Goal: Obtain resource: Download file/media

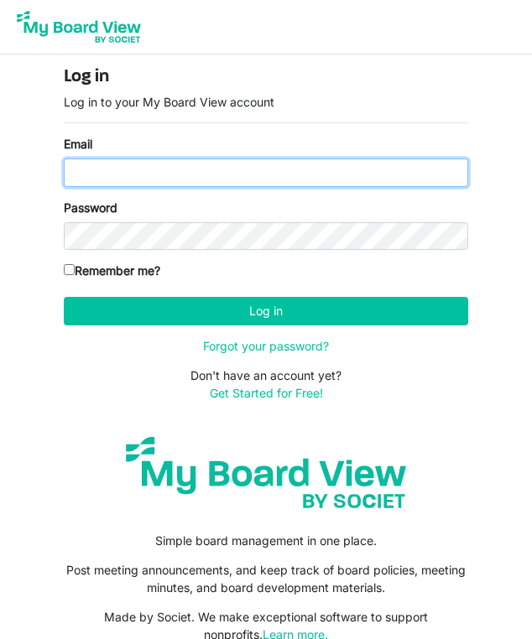
type input "[EMAIL_ADDRESS][DOMAIN_NAME]"
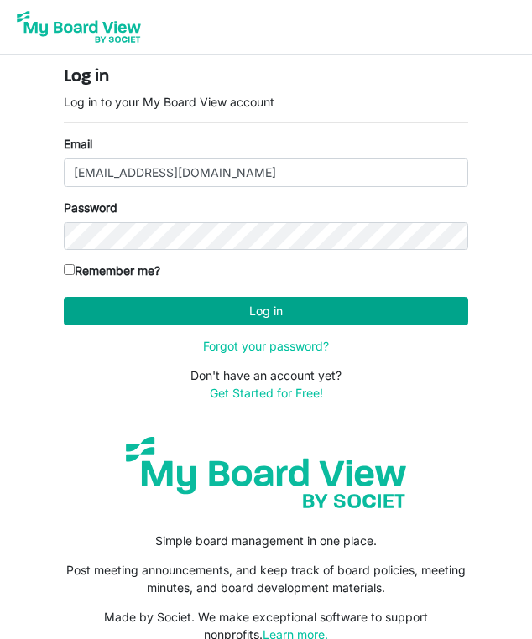
click at [188, 312] on button "Log in" at bounding box center [266, 311] width 404 height 29
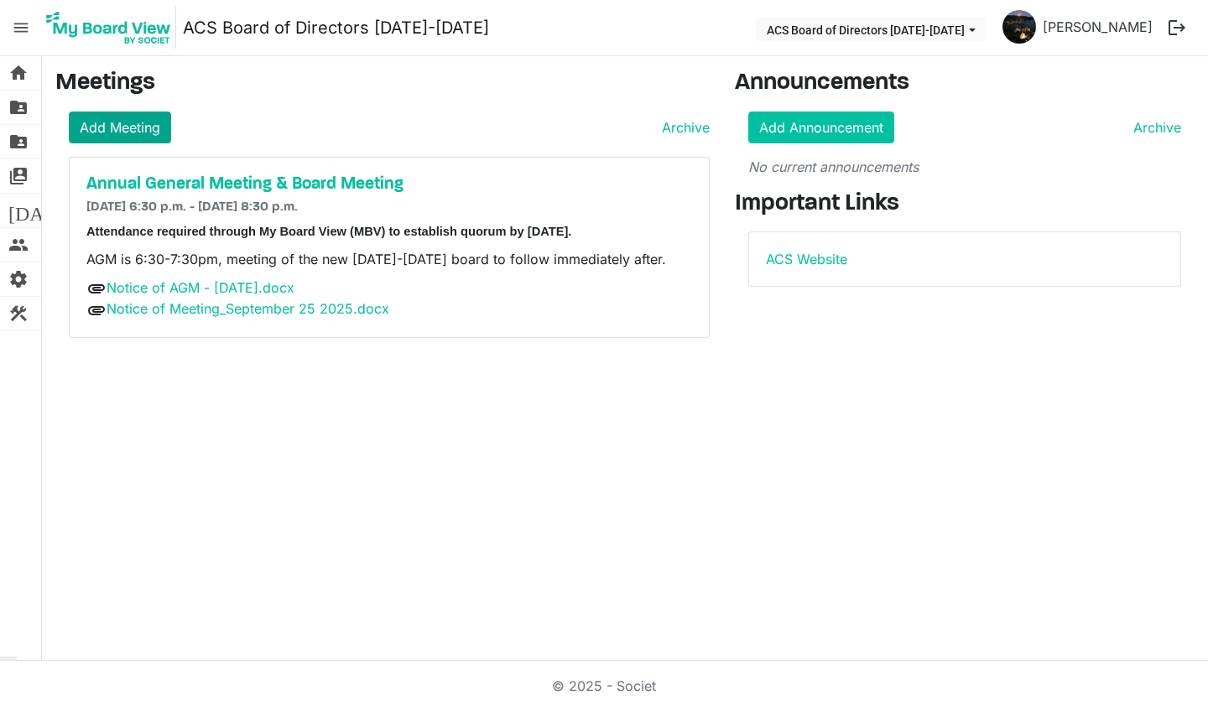
click at [81, 119] on link "Add Meeting" at bounding box center [120, 128] width 102 height 32
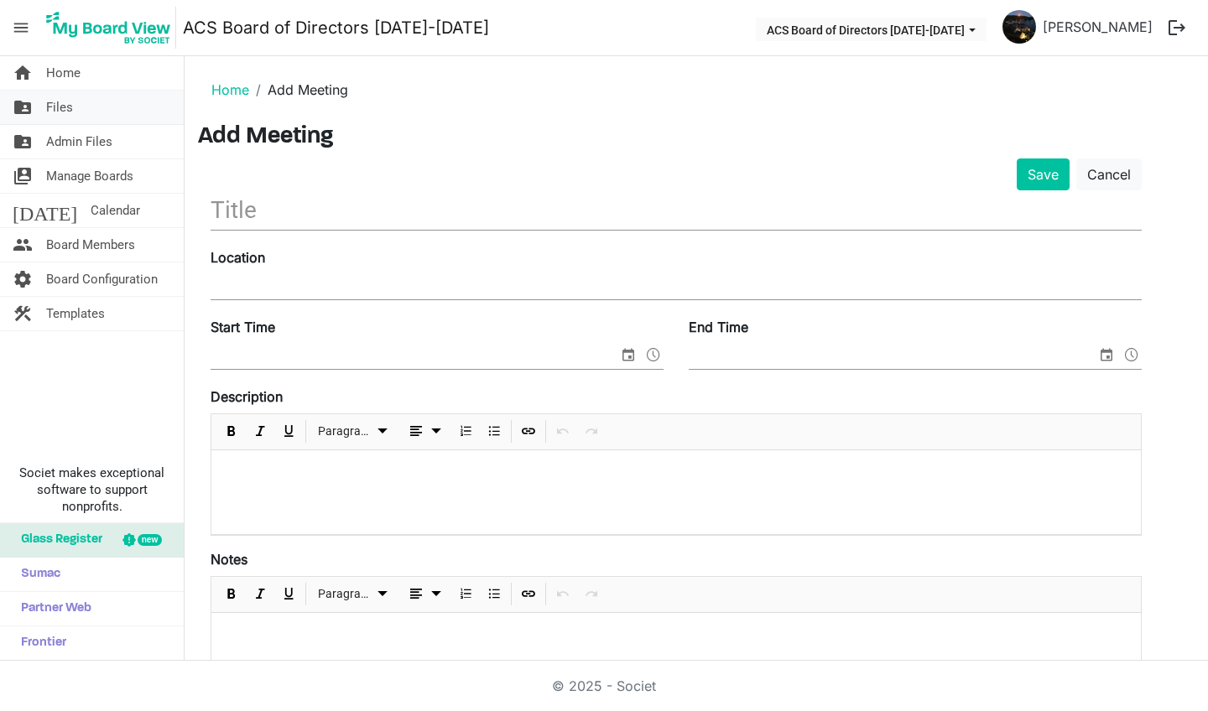
click at [53, 106] on span "Files" at bounding box center [59, 108] width 27 height 34
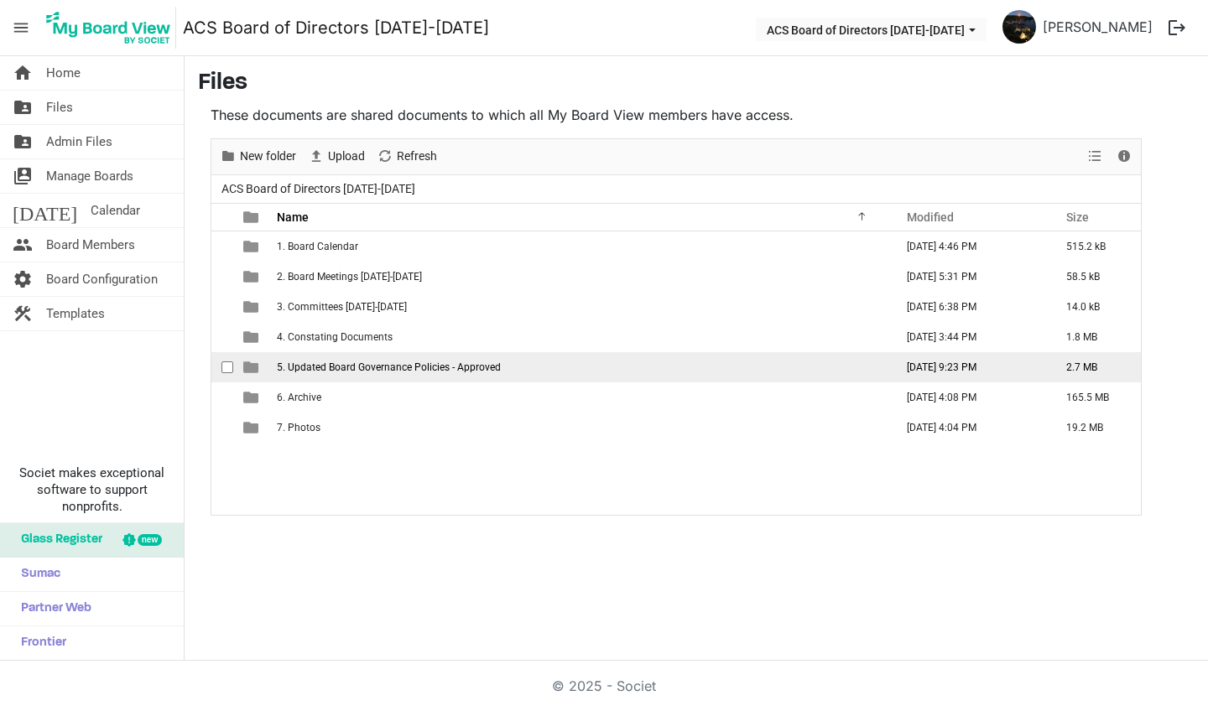
click at [310, 369] on span "5. Updated Board Governance Policies - Approved" at bounding box center [389, 368] width 224 height 12
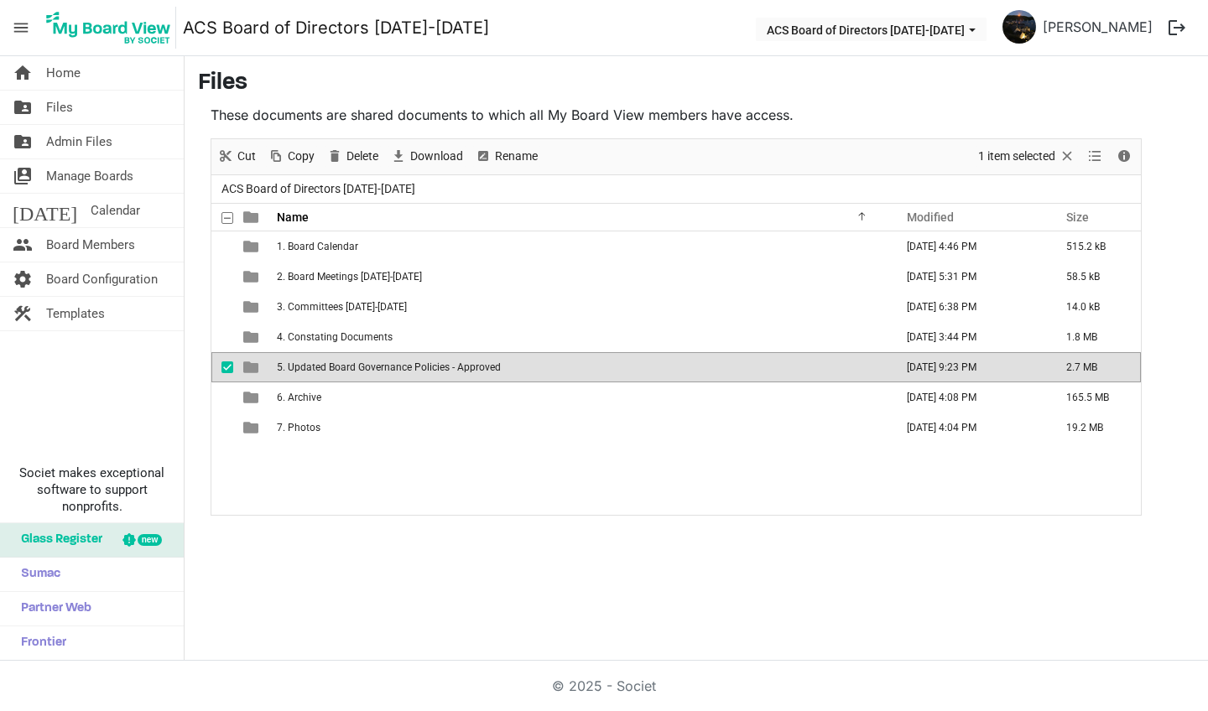
click at [310, 369] on span "5. Updated Board Governance Policies - Approved" at bounding box center [389, 368] width 224 height 12
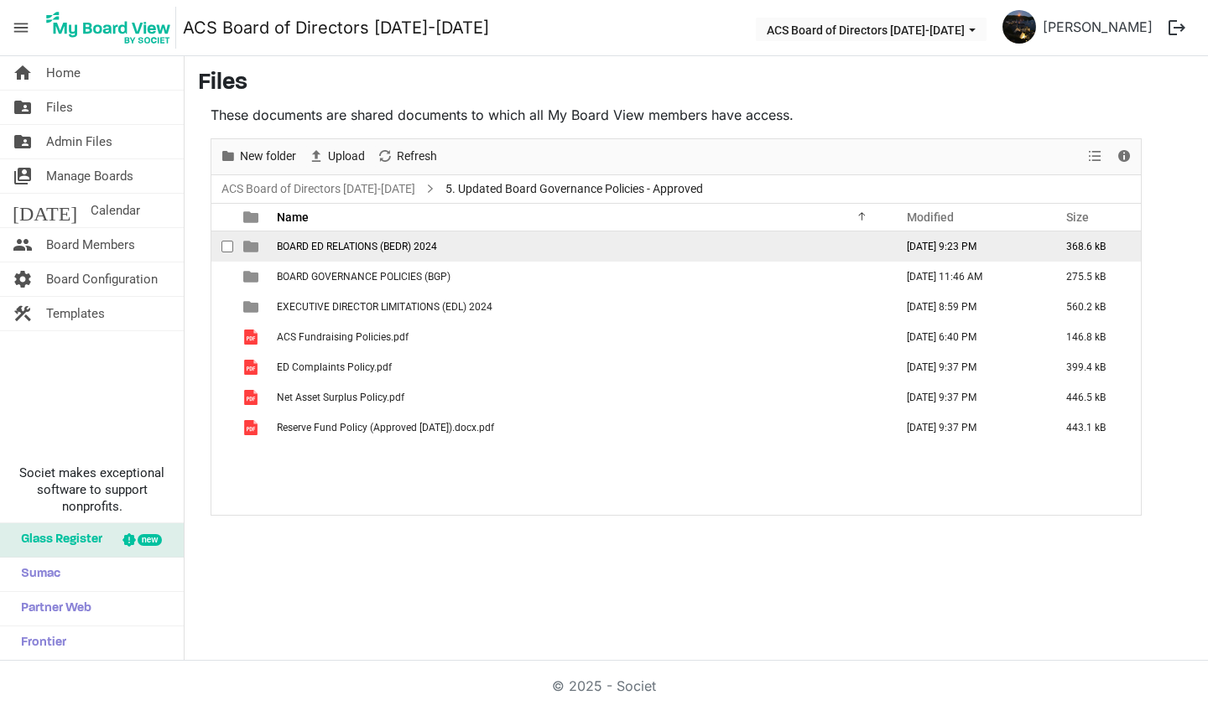
click at [385, 249] on span "BOARD ED RELATIONS (BEDR) 2024" at bounding box center [357, 247] width 160 height 12
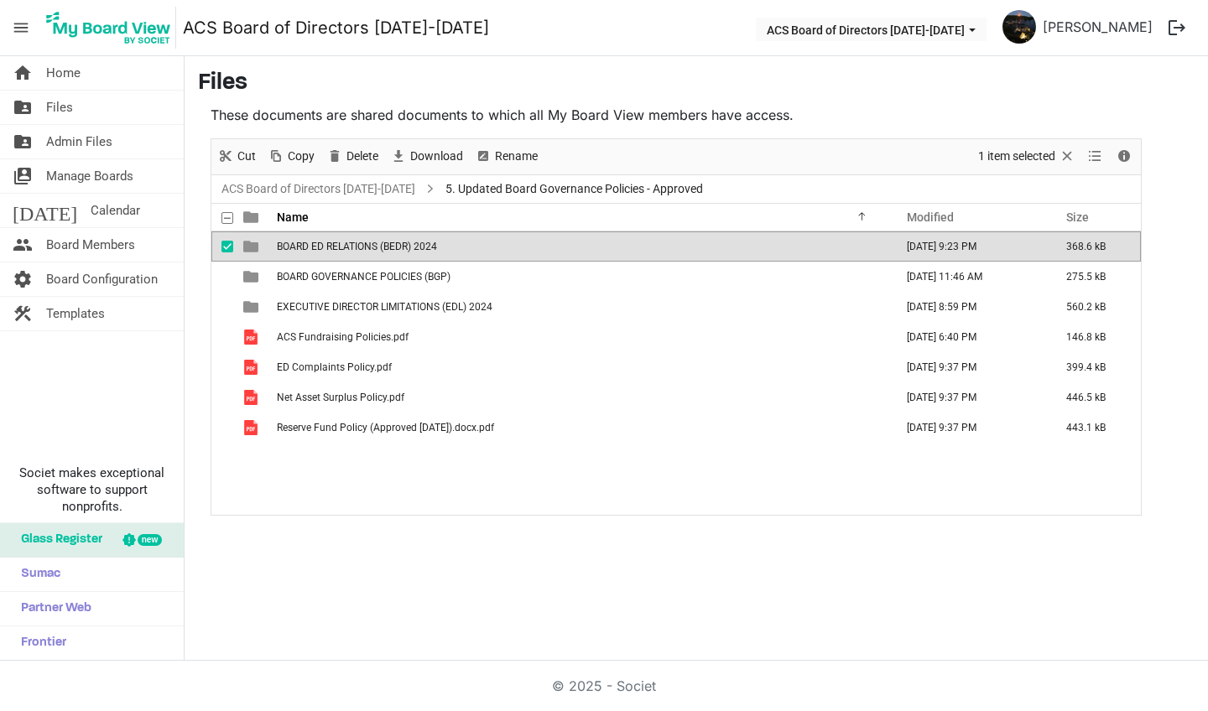
click at [385, 249] on span "BOARD ED RELATIONS (BEDR) 2024" at bounding box center [357, 247] width 160 height 12
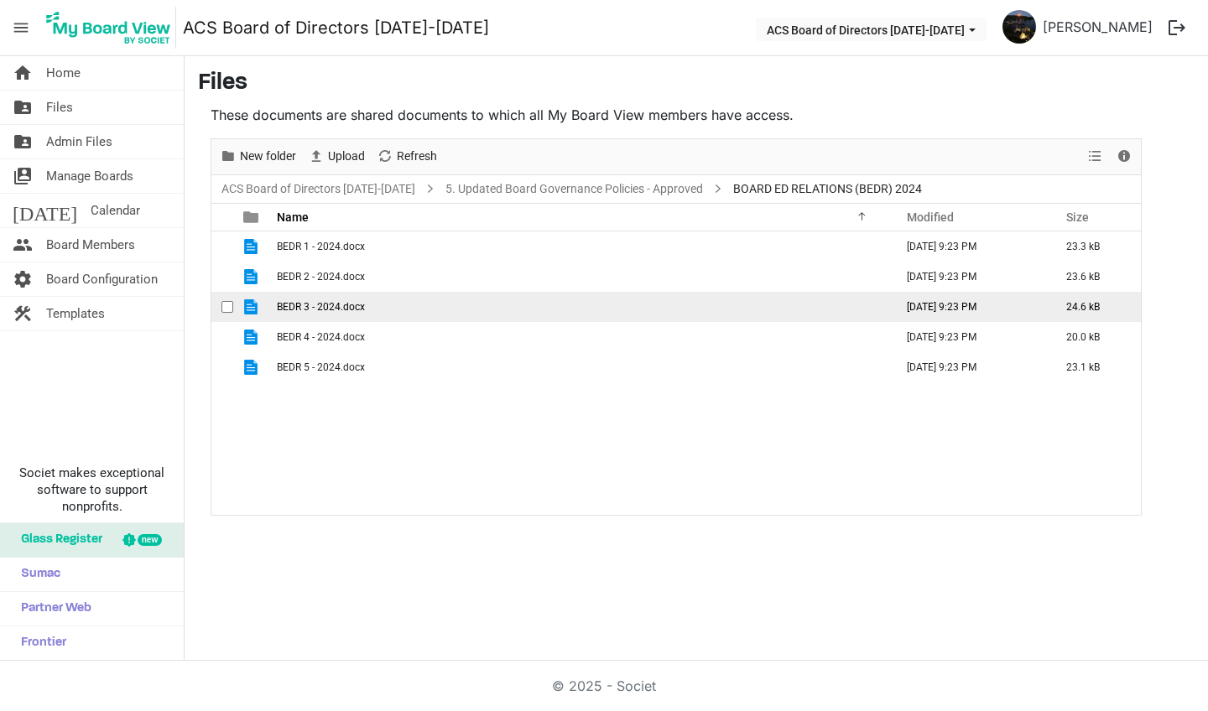
click at [326, 315] on td "BEDR 3 - 2024.docx" at bounding box center [580, 307] width 617 height 30
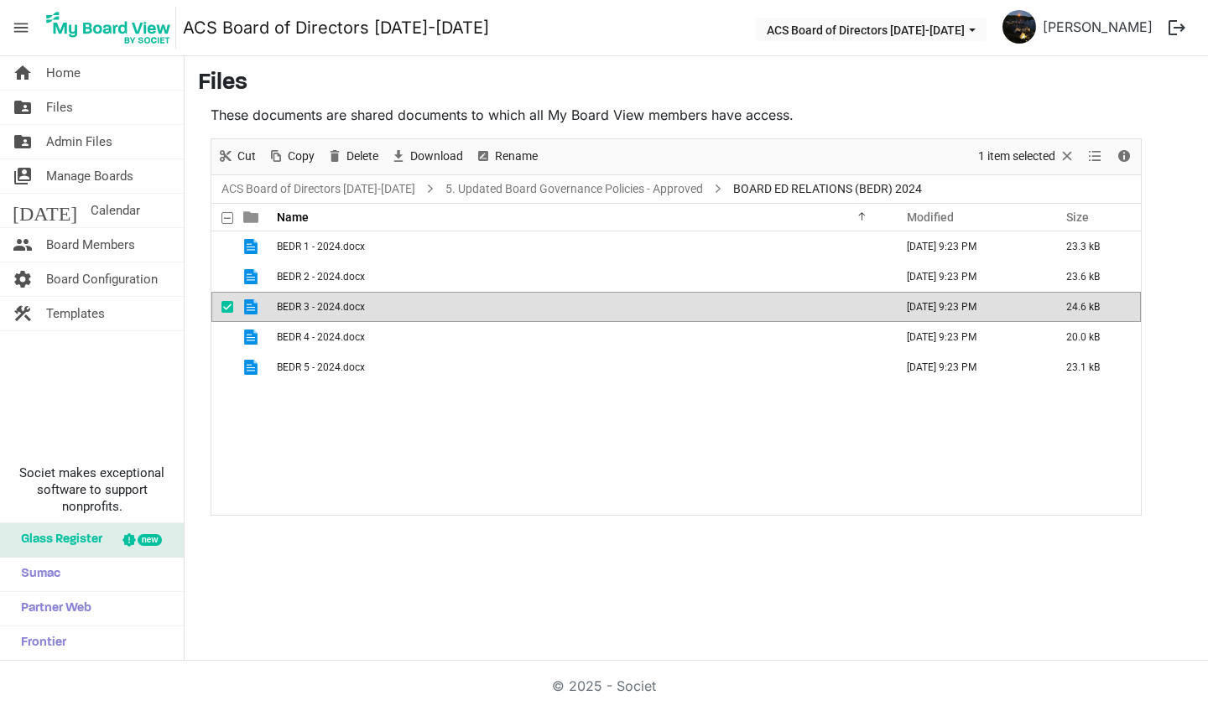
click at [326, 315] on td "BEDR 3 - 2024.docx" at bounding box center [580, 307] width 617 height 30
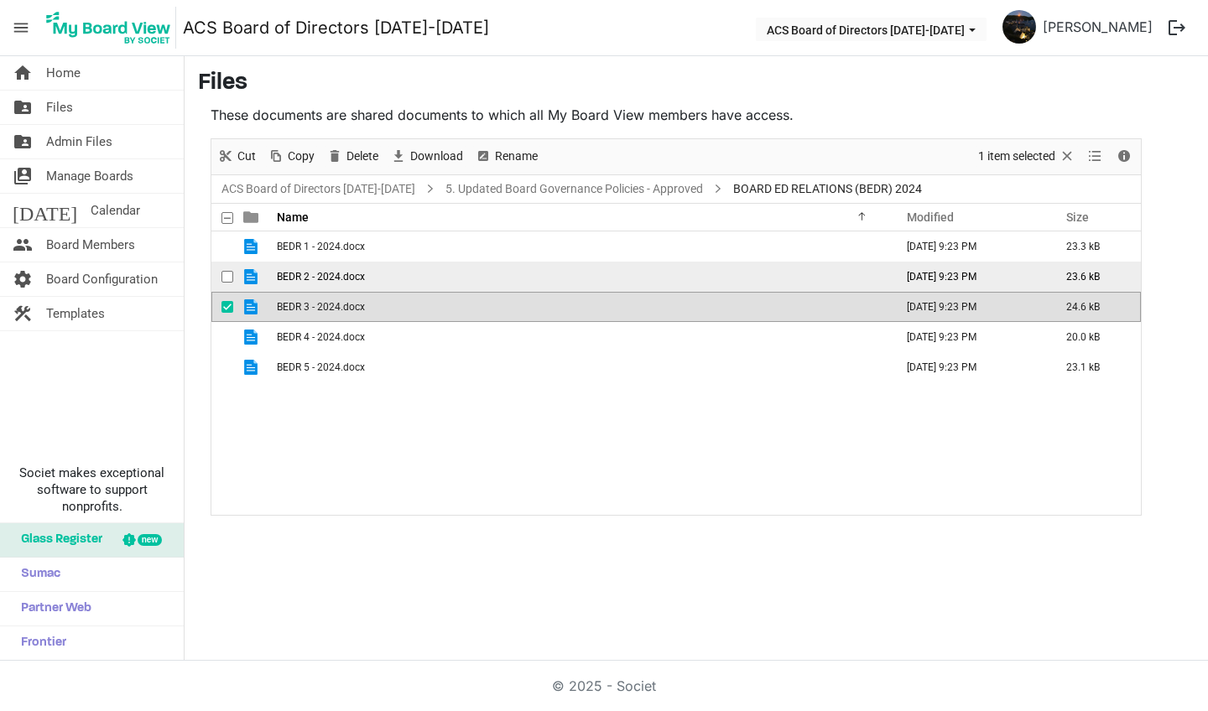
click at [295, 278] on span "BEDR 2 - 2024.docx" at bounding box center [321, 277] width 88 height 12
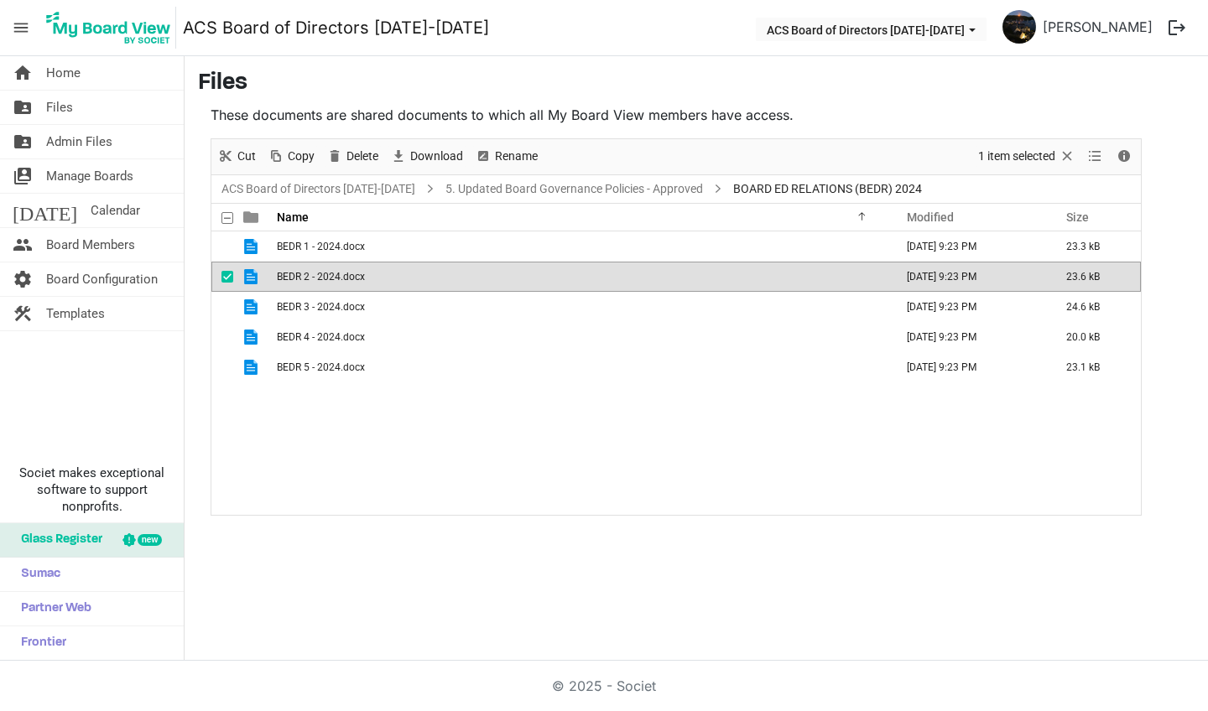
click at [295, 278] on span "BEDR 2 - 2024.docx" at bounding box center [321, 277] width 88 height 12
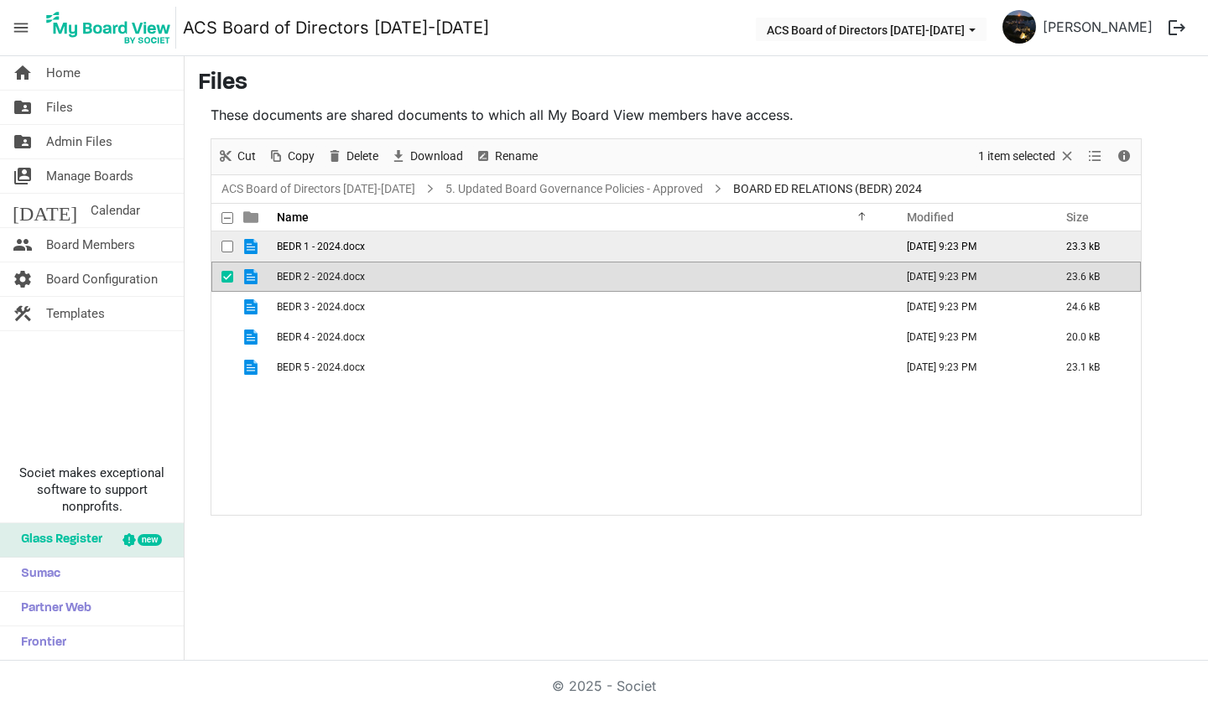
click at [320, 251] on span "BEDR 1 - 2024.docx" at bounding box center [321, 247] width 88 height 12
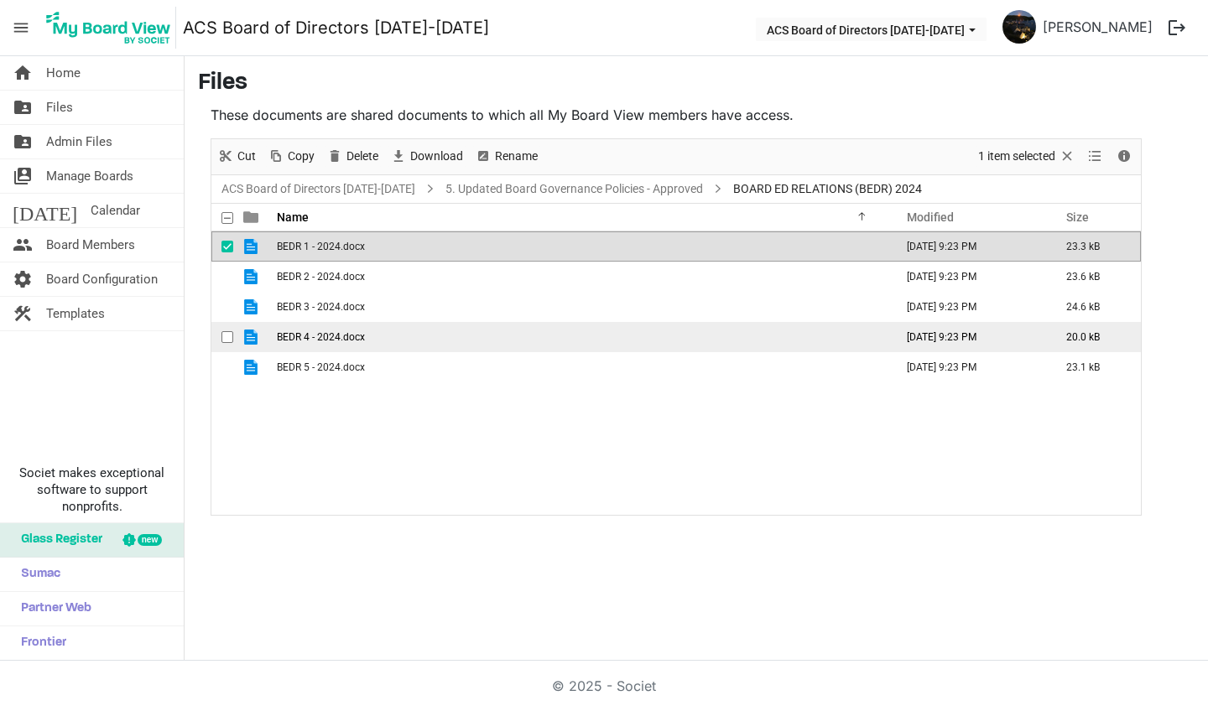
click at [314, 336] on span "BEDR 4 - 2024.docx" at bounding box center [321, 337] width 88 height 12
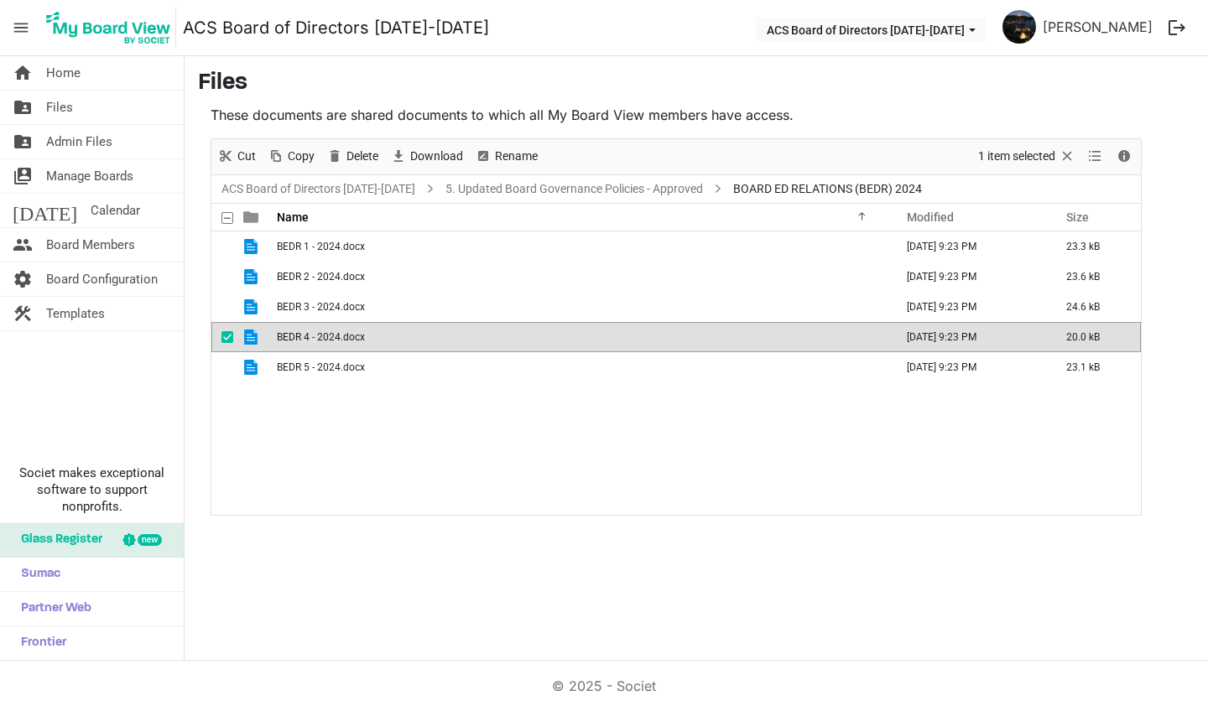
click at [314, 337] on span "BEDR 4 - 2024.docx" at bounding box center [321, 337] width 88 height 12
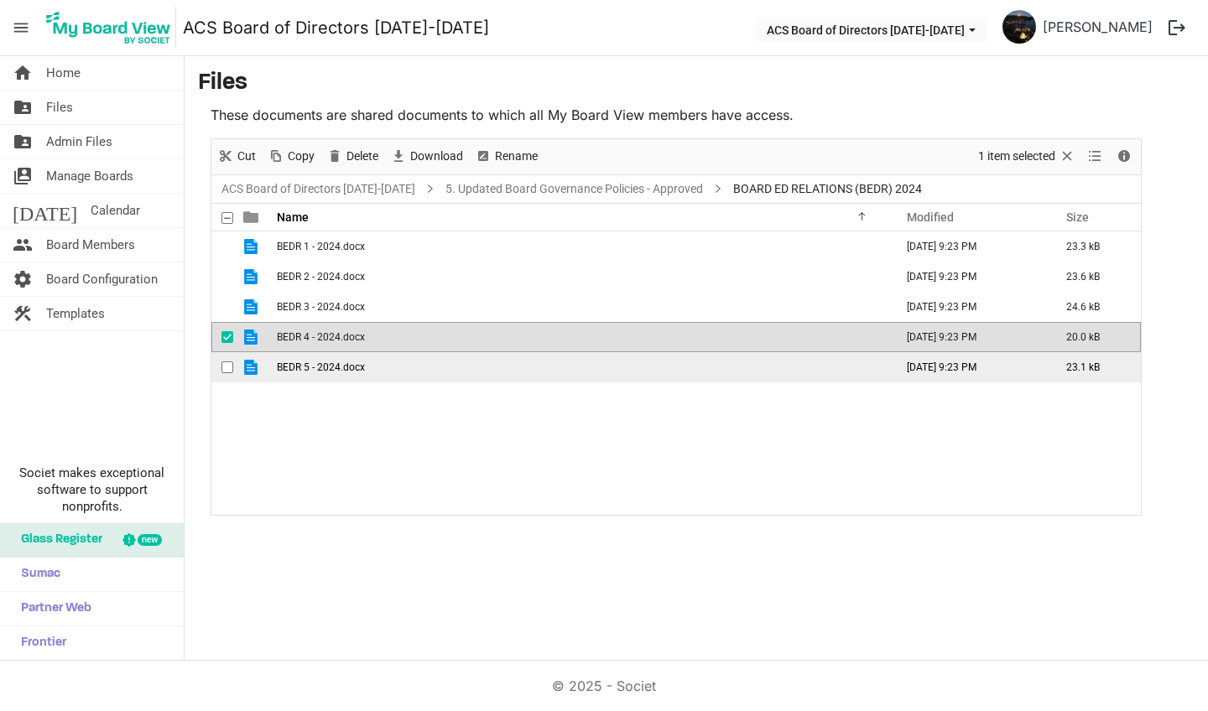
click at [351, 370] on span "BEDR 5 - 2024.docx" at bounding box center [321, 368] width 88 height 12
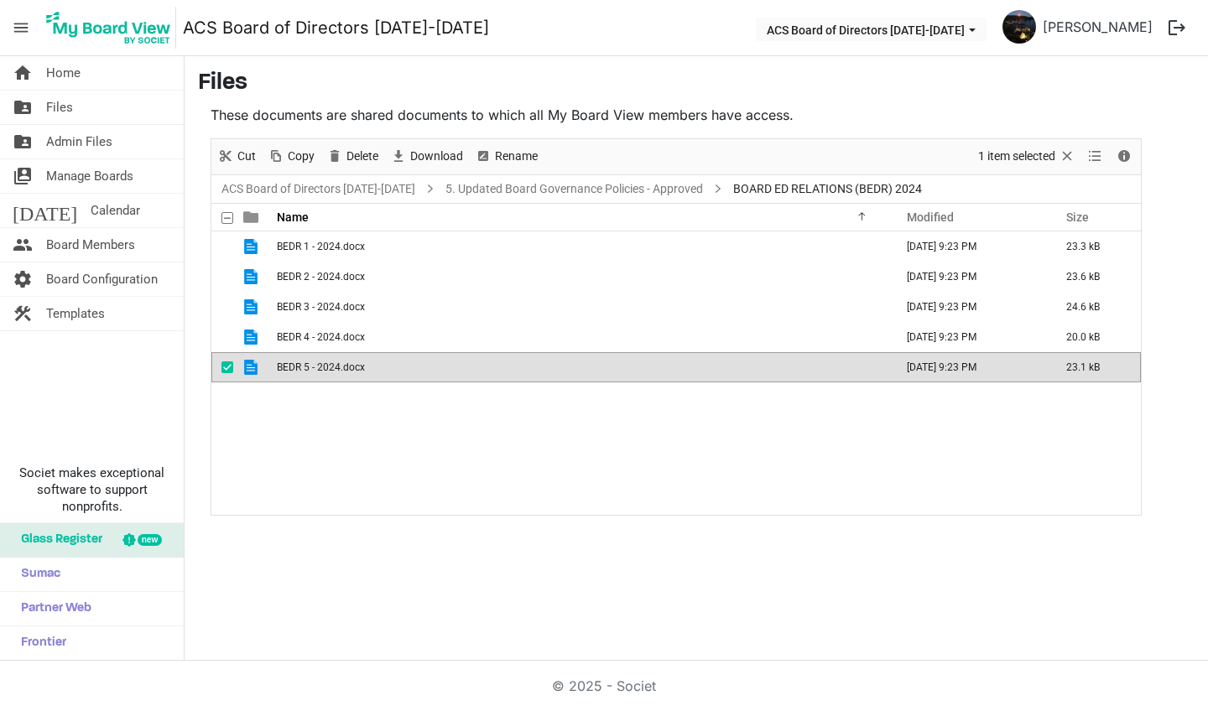
click at [351, 370] on span "BEDR 5 - 2024.docx" at bounding box center [321, 368] width 88 height 12
click at [65, 102] on span "Files" at bounding box center [59, 108] width 27 height 34
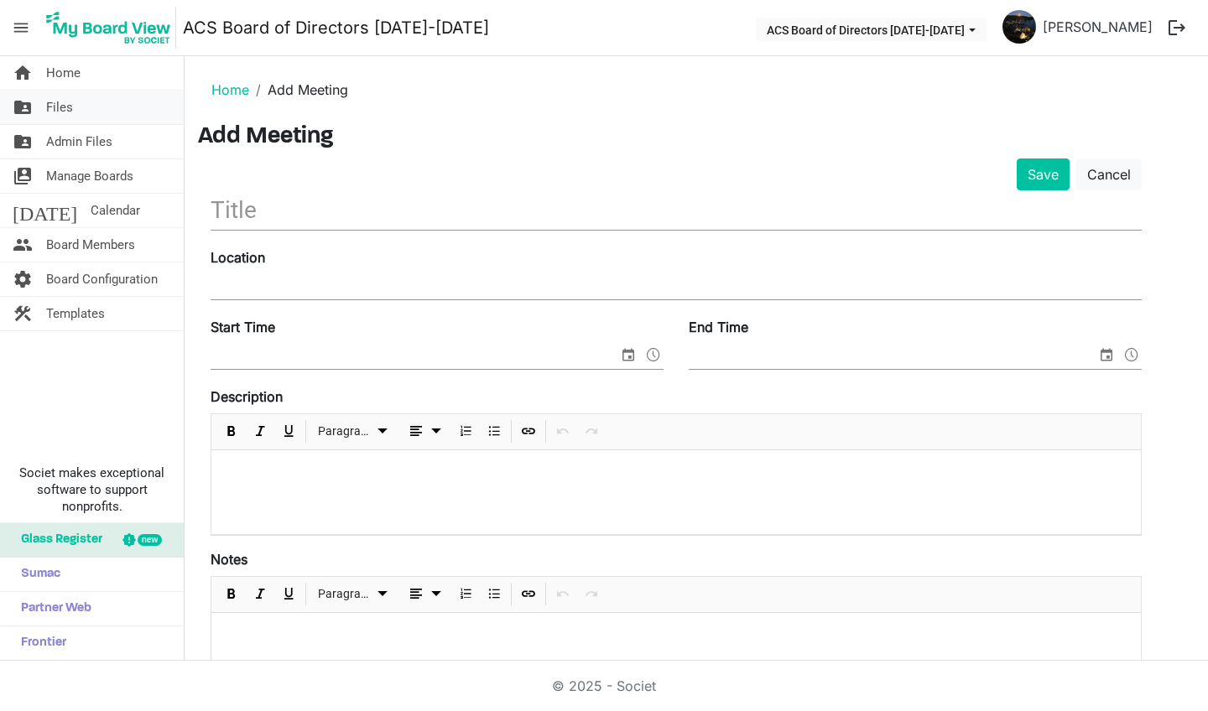
click at [58, 110] on span "Files" at bounding box center [59, 108] width 27 height 34
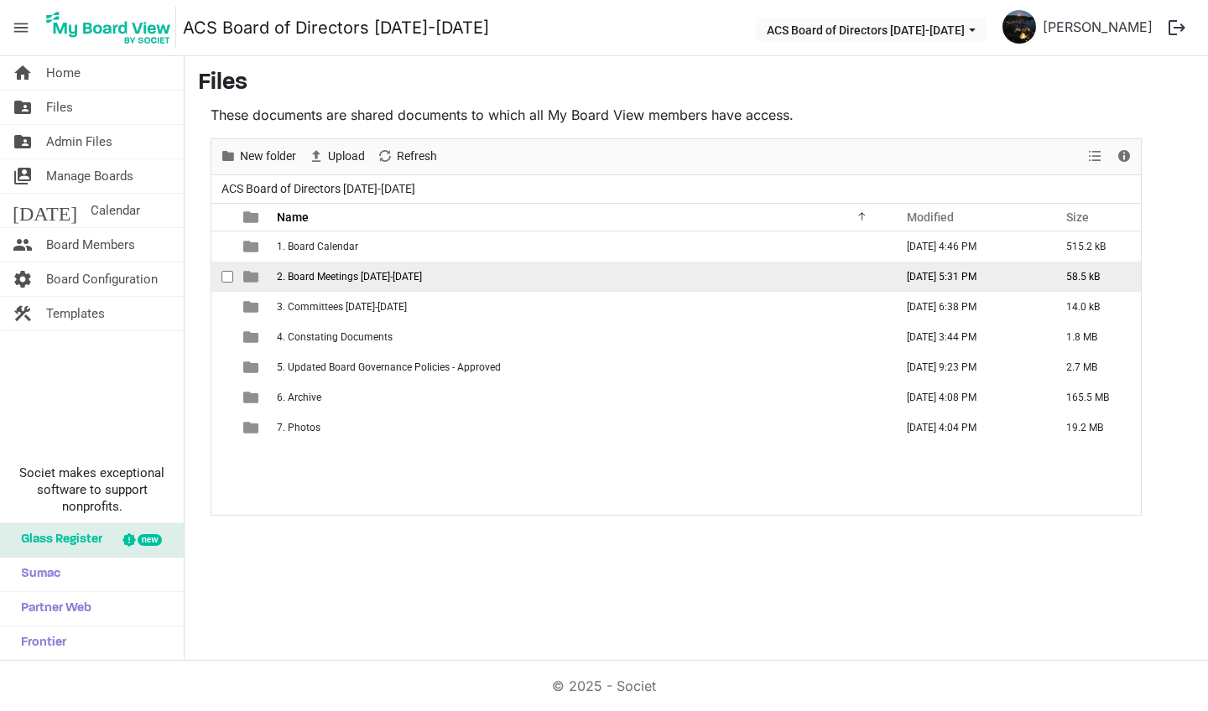
click at [336, 285] on td "2. Board Meetings [DATE]-[DATE]" at bounding box center [580, 277] width 617 height 30
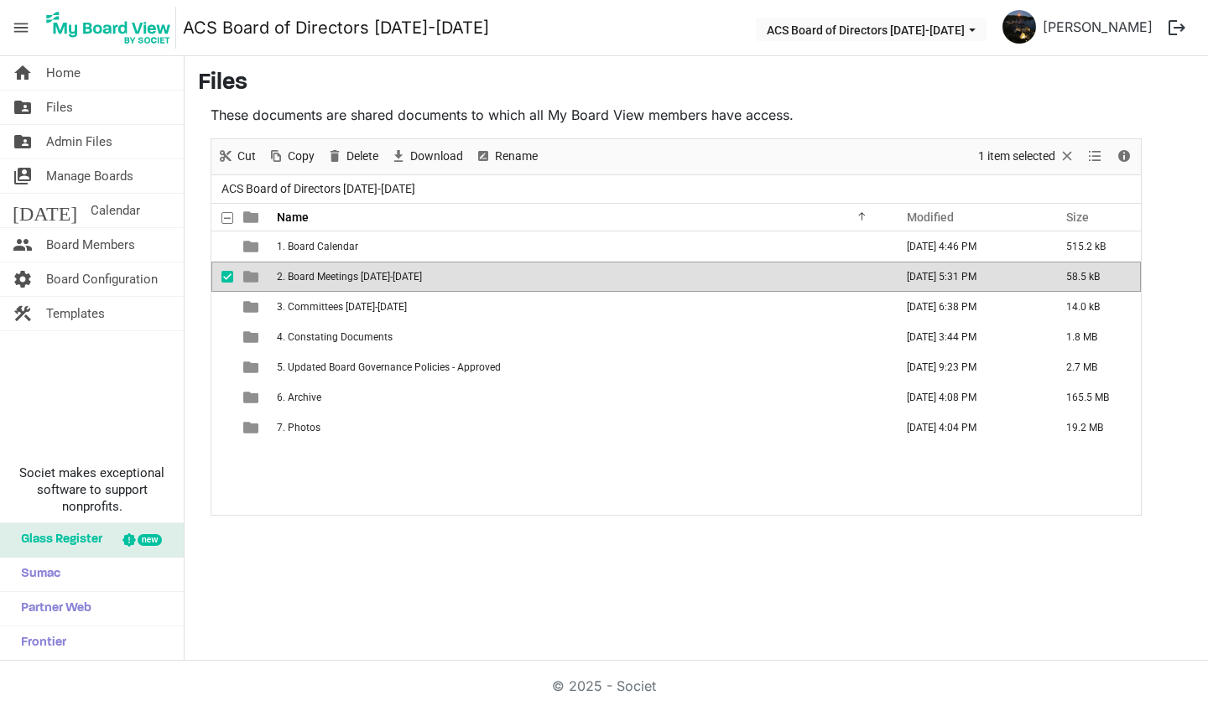
click at [336, 285] on td "2. Board Meetings [DATE]-[DATE]" at bounding box center [580, 277] width 617 height 30
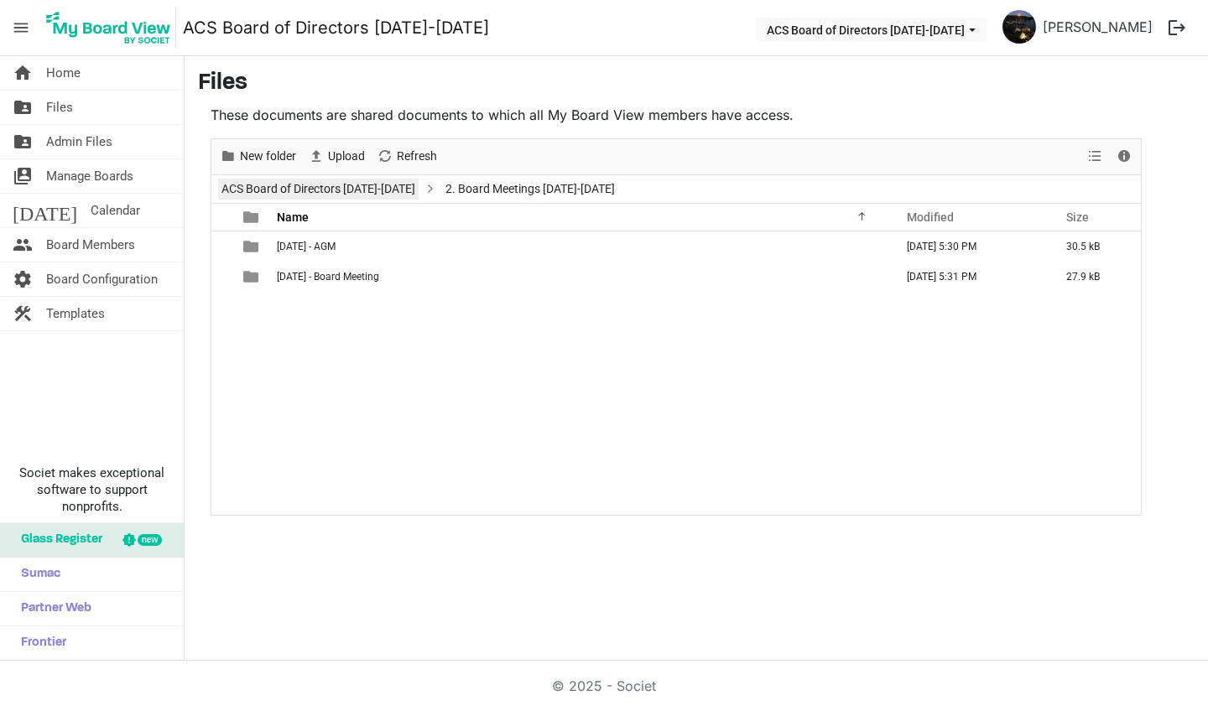
click at [383, 191] on link "ACS Board of Directors [DATE]-[DATE]" at bounding box center [318, 189] width 200 height 21
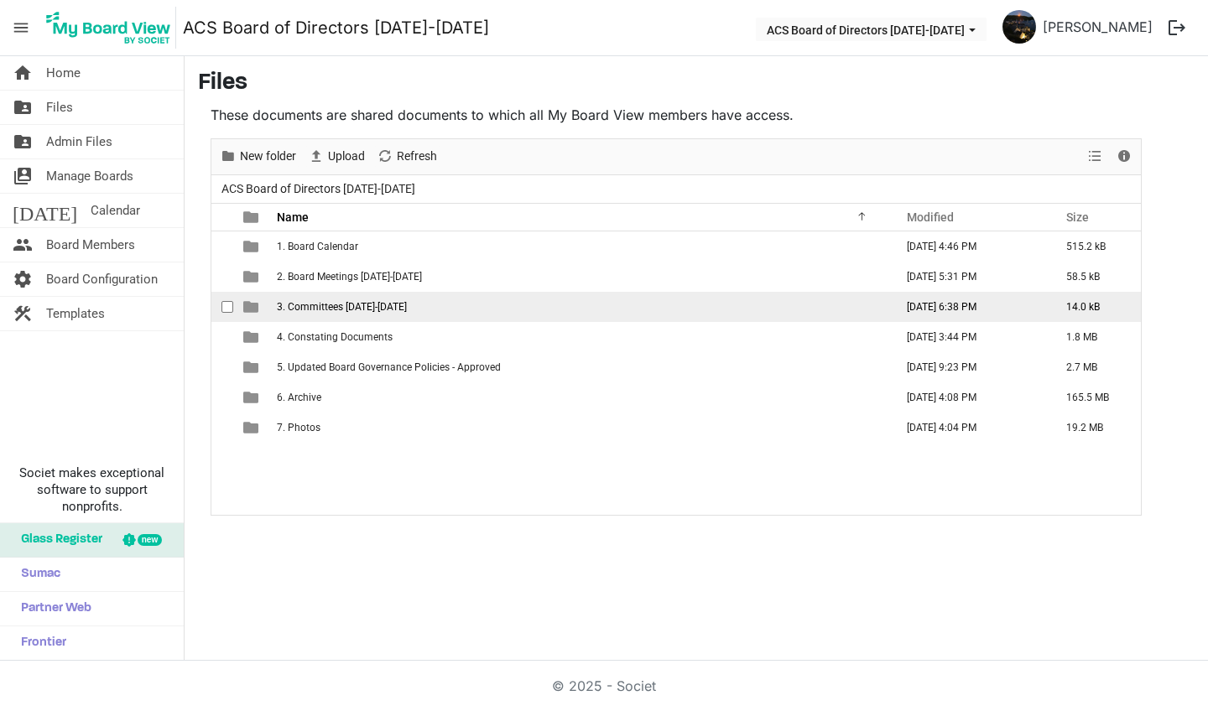
click at [377, 308] on span "3. Committees [DATE]-[DATE]" at bounding box center [342, 307] width 130 height 12
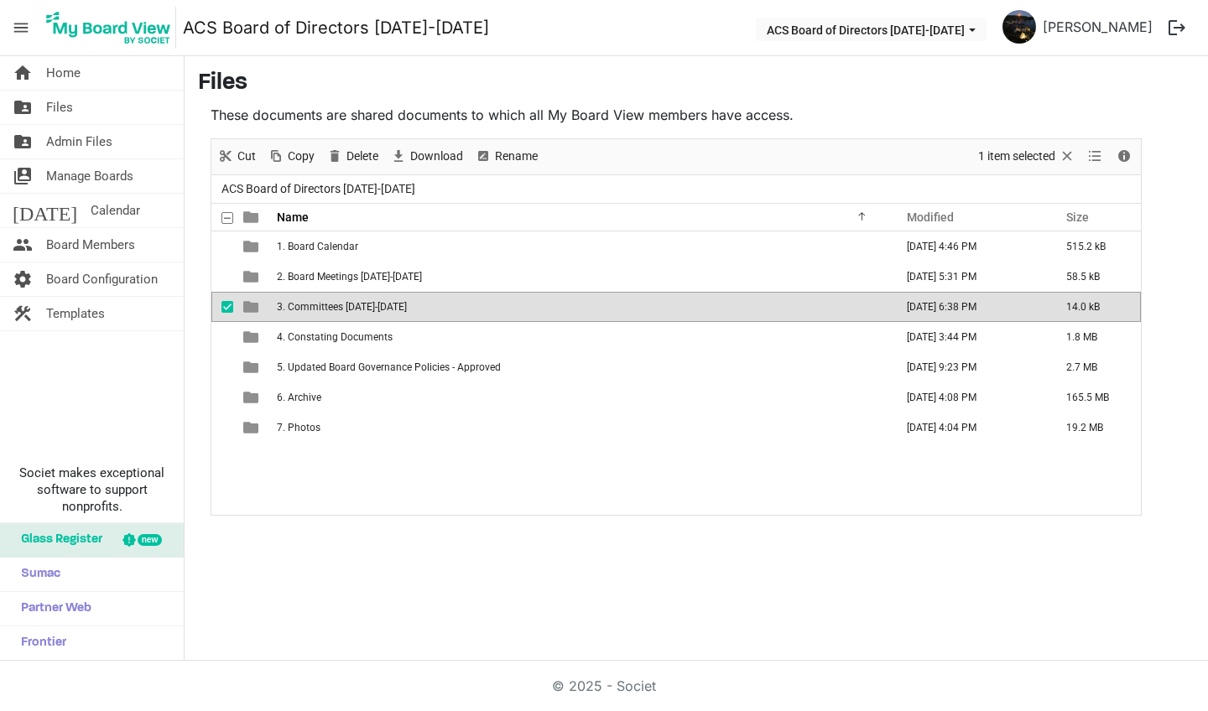
click at [377, 308] on span "3. Committees [DATE]-[DATE]" at bounding box center [342, 307] width 130 height 12
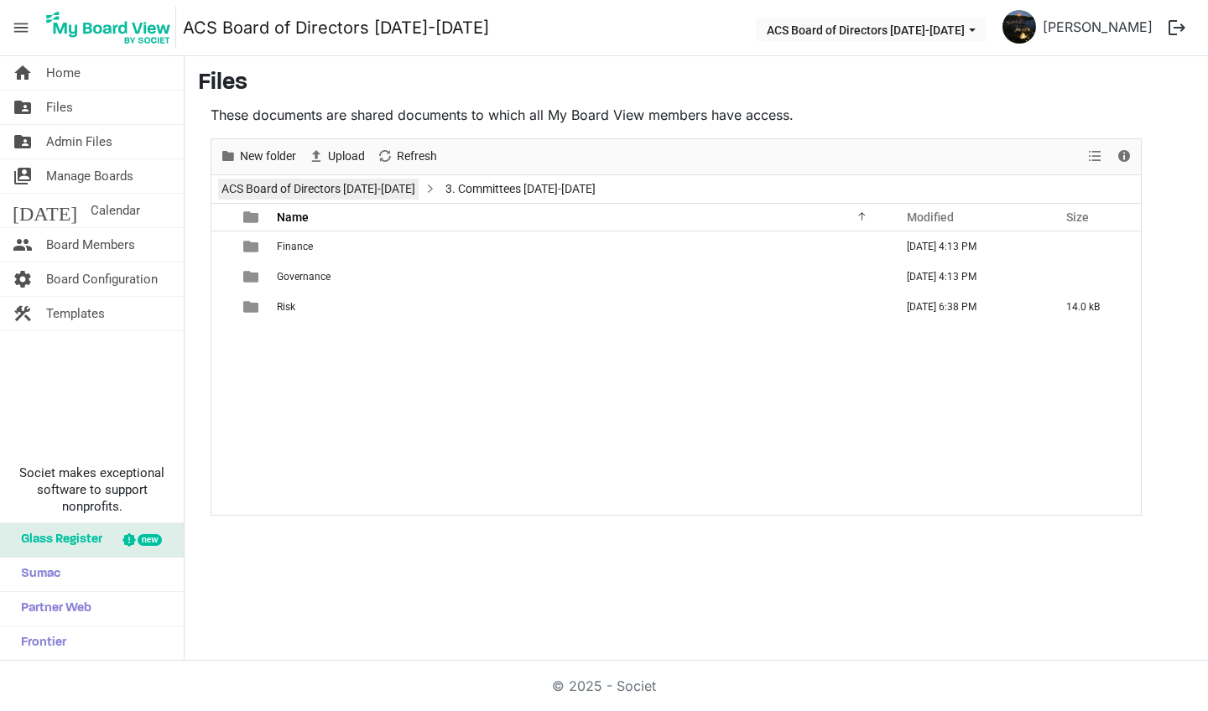
click at [374, 187] on link "ACS Board of Directors [DATE]-[DATE]" at bounding box center [318, 189] width 200 height 21
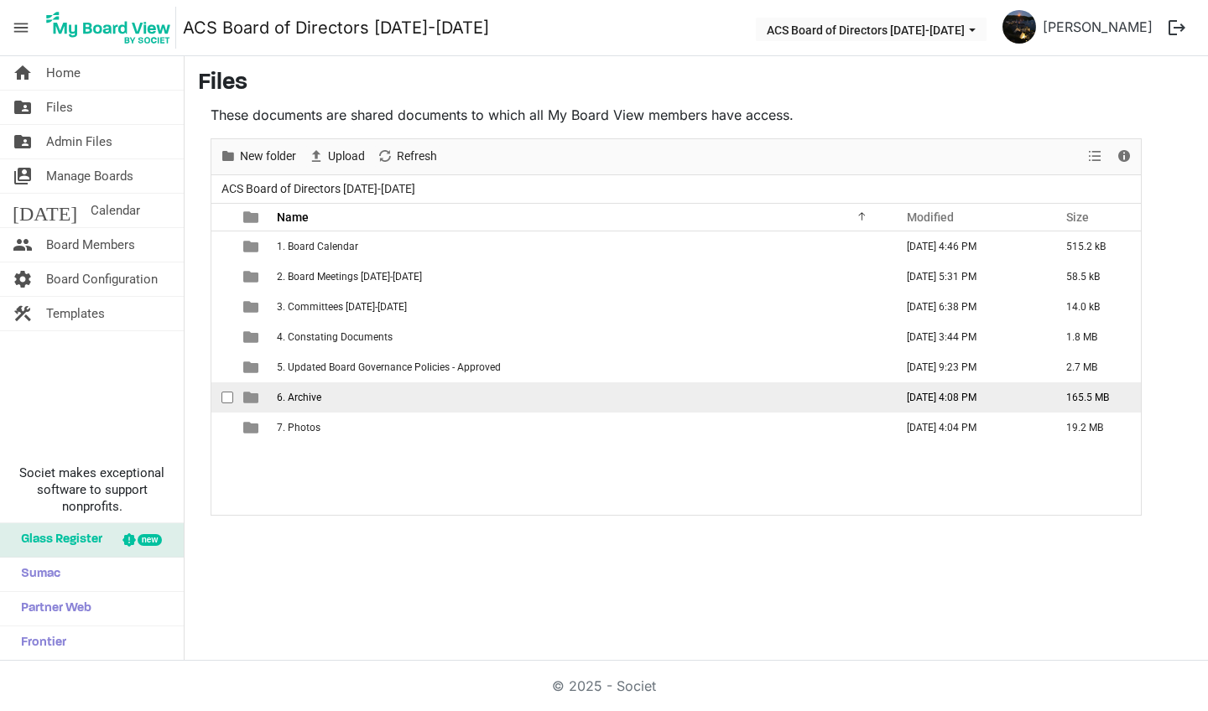
click at [317, 401] on span "6. Archive" at bounding box center [299, 398] width 44 height 12
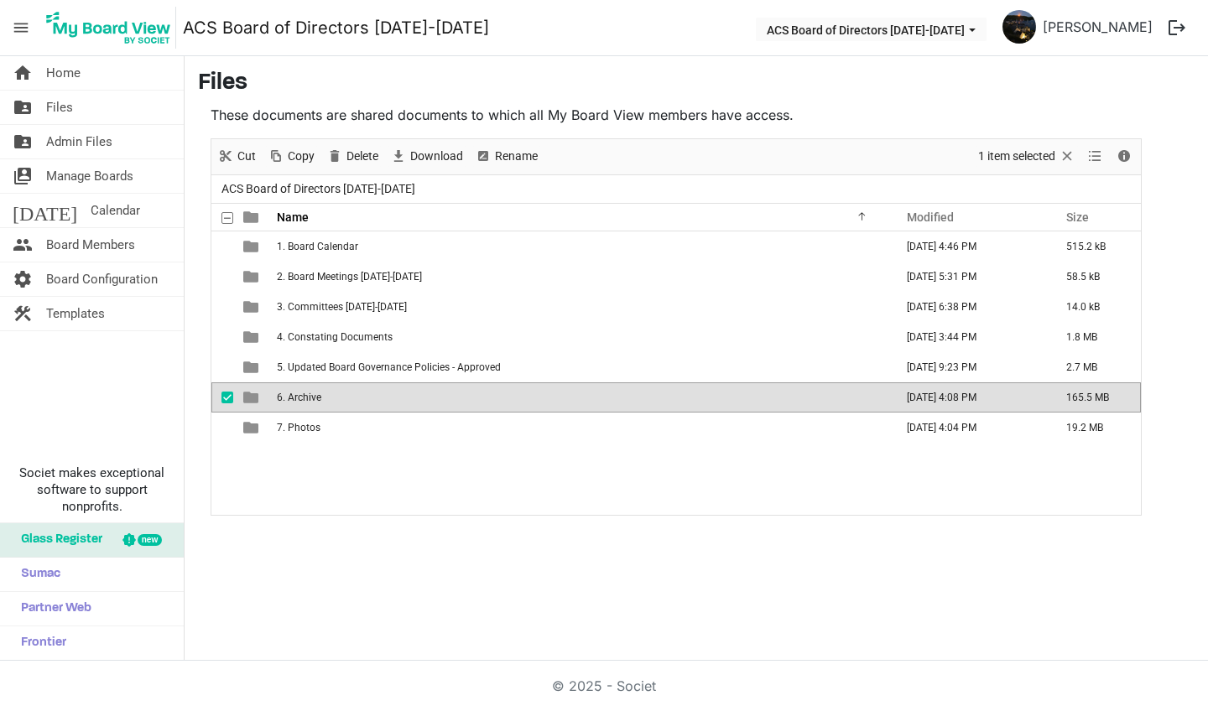
click at [317, 401] on span "6. Archive" at bounding box center [299, 398] width 44 height 12
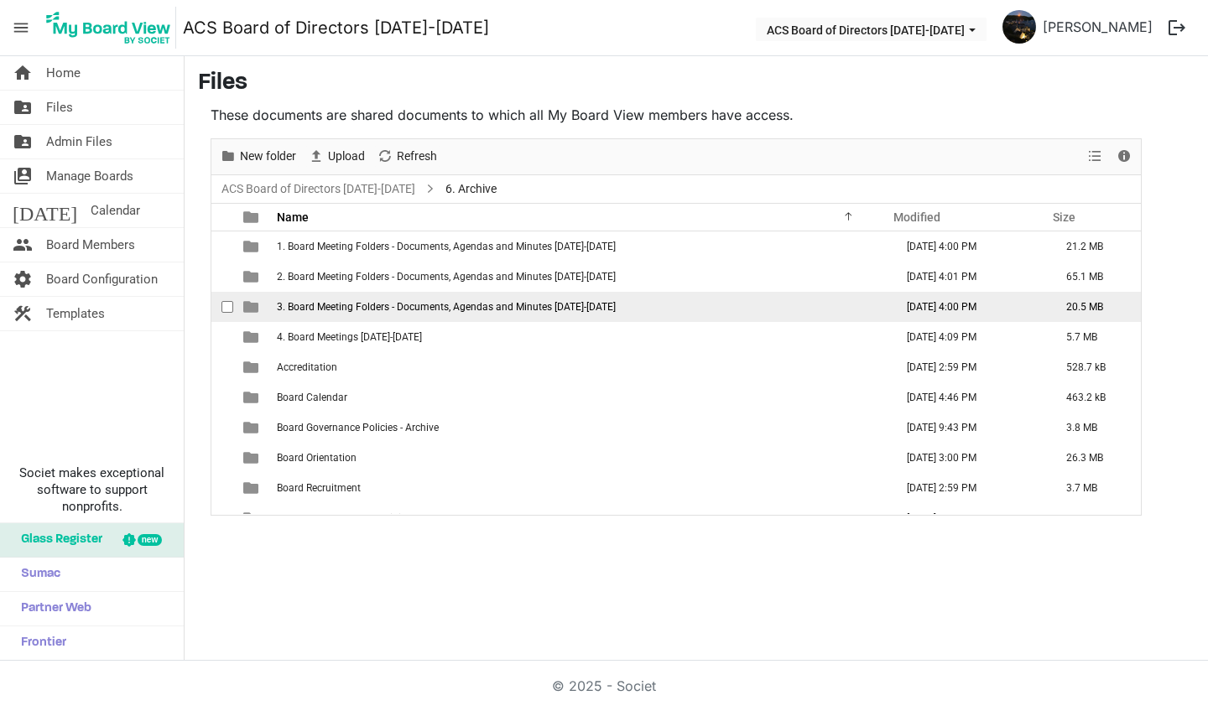
click at [341, 313] on td "3. Board Meeting Folders - Documents, Agendas and Minutes [DATE]-[DATE]" at bounding box center [580, 307] width 617 height 30
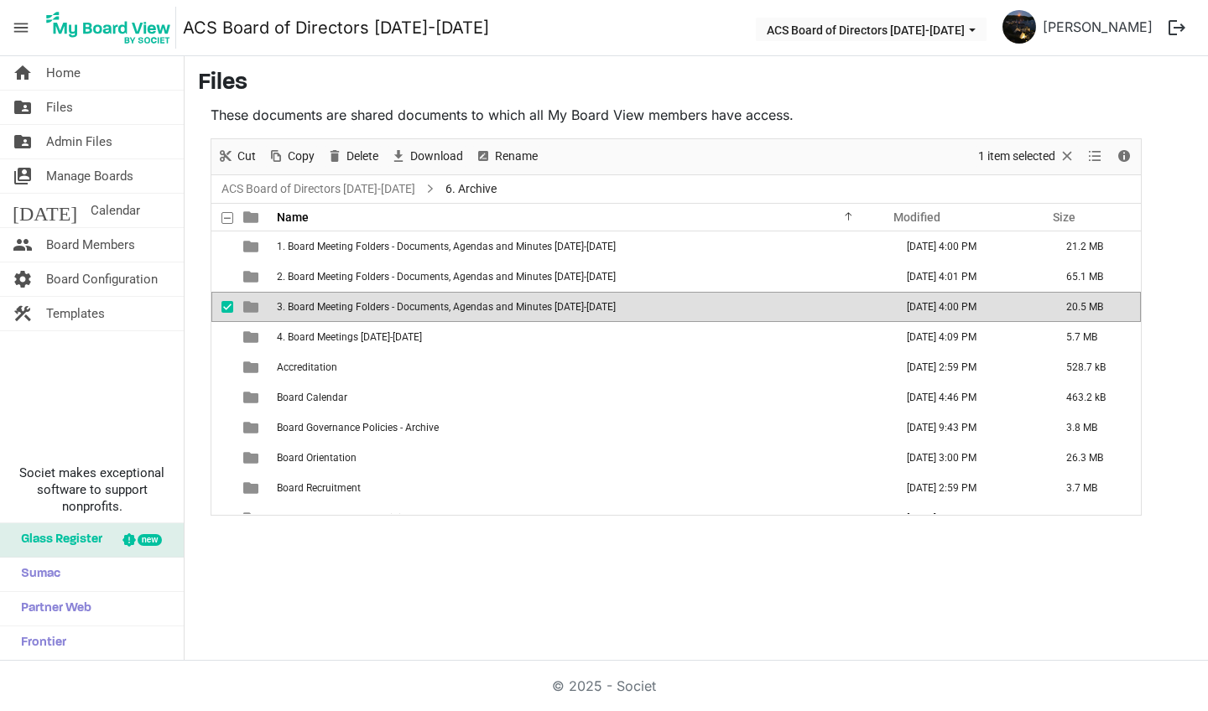
click at [341, 313] on td "3. Board Meeting Folders - Documents, Agendas and Minutes [DATE]-[DATE]" at bounding box center [580, 307] width 617 height 30
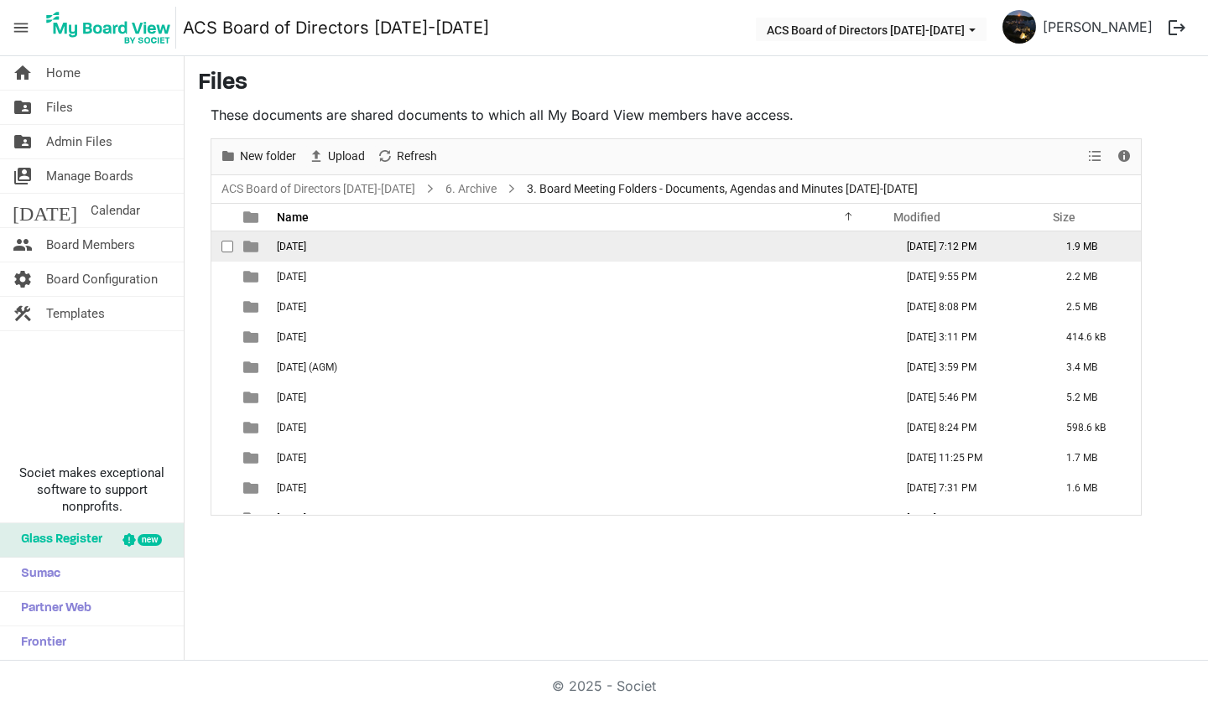
click at [331, 253] on td "[DATE]" at bounding box center [580, 247] width 617 height 30
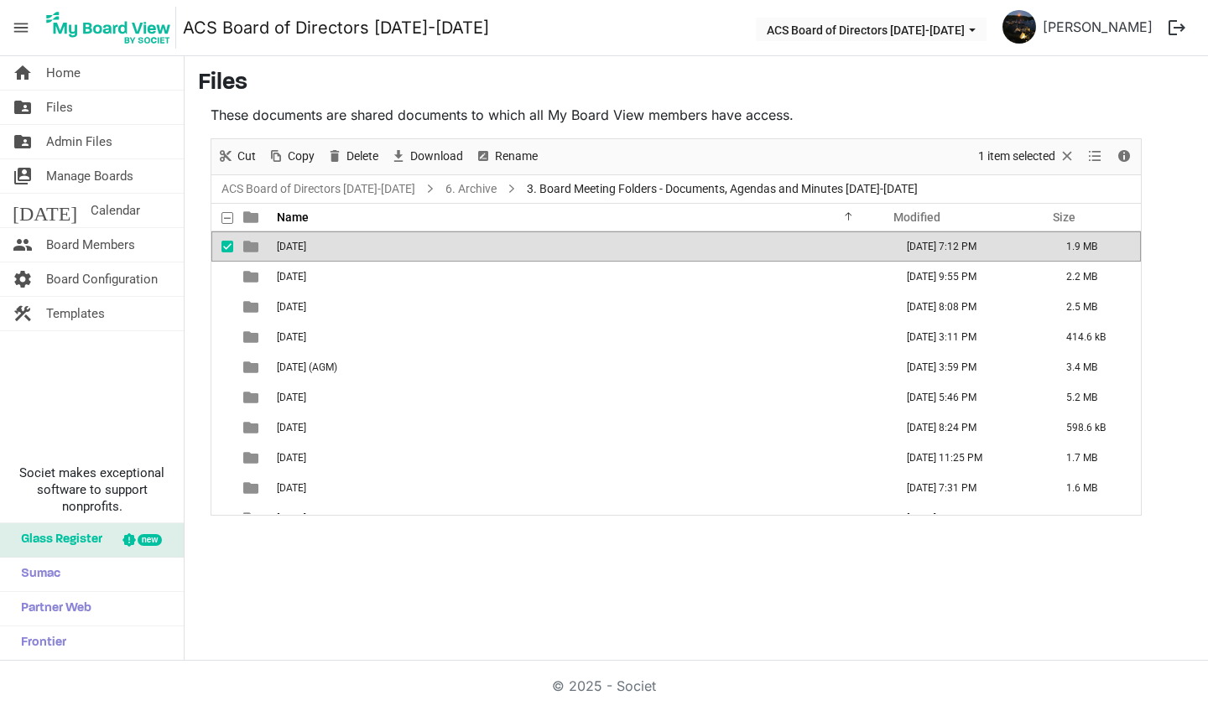
click at [331, 253] on td "[DATE]" at bounding box center [580, 247] width 617 height 30
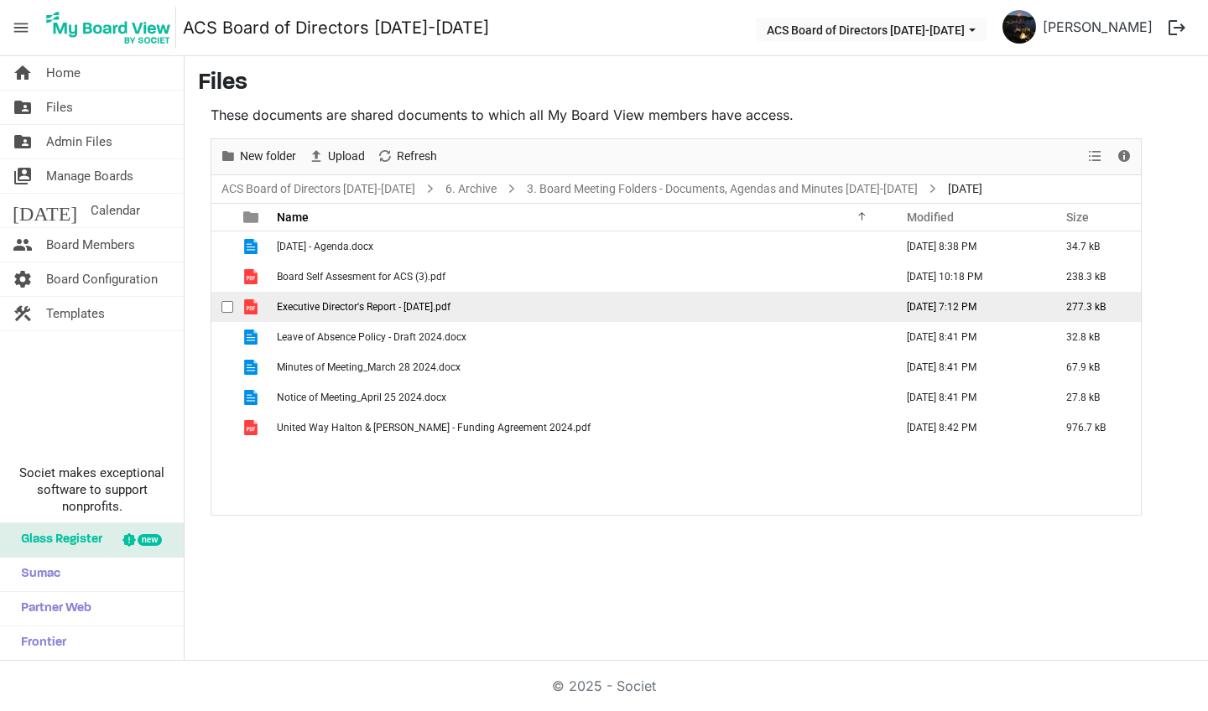
click at [312, 309] on span "Executive Director's Report - [DATE].pdf" at bounding box center [364, 307] width 174 height 12
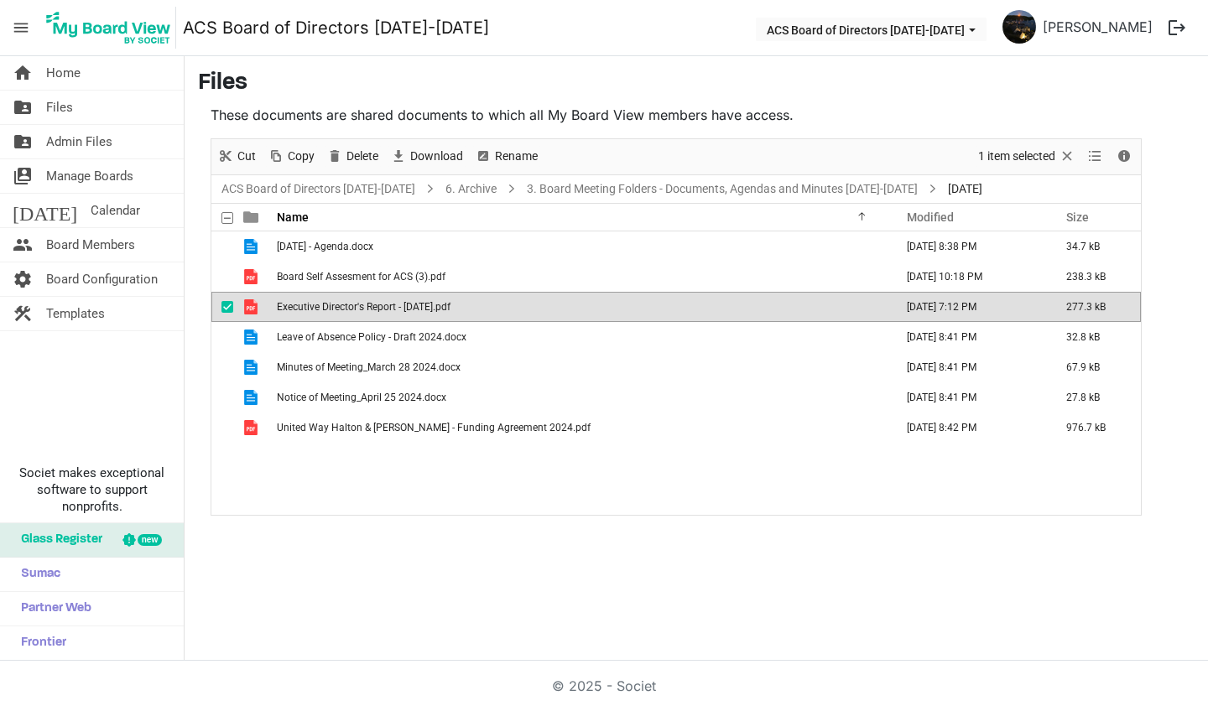
click at [312, 309] on span "Executive Director's Report - [DATE].pdf" at bounding box center [364, 307] width 174 height 12
